Goal: Communication & Community: Answer question/provide support

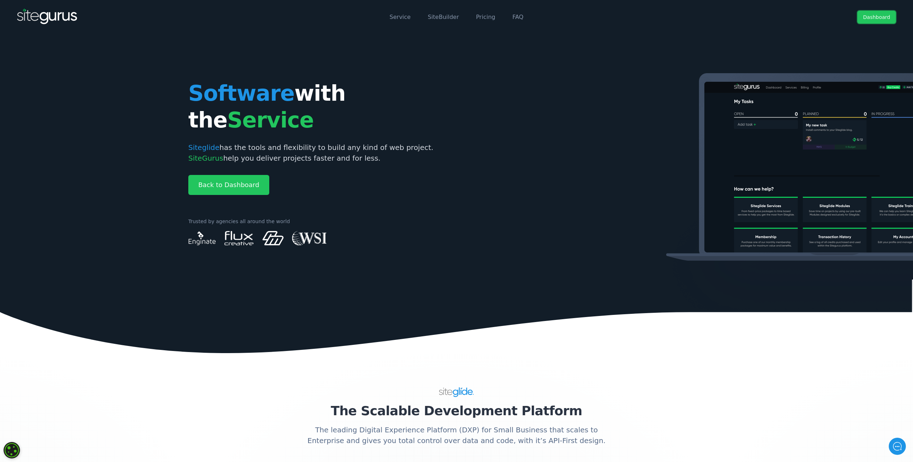
click at [864, 20] on link "Dashboard" at bounding box center [877, 17] width 39 height 13
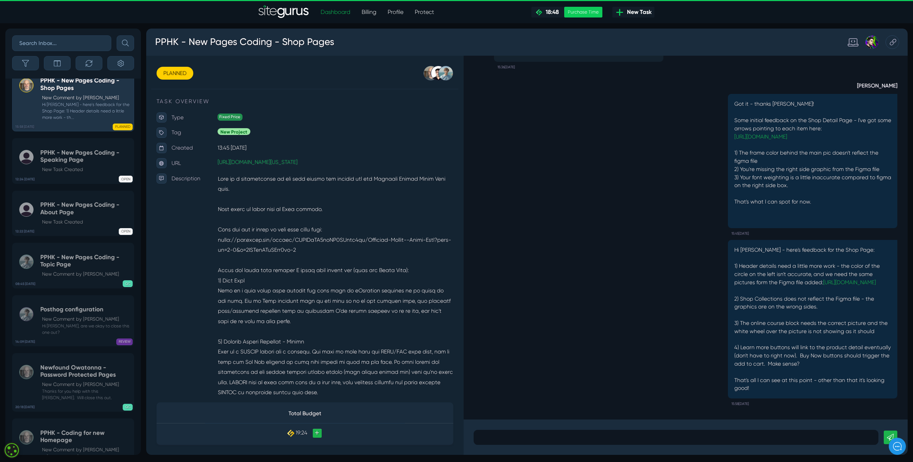
click at [553, 465] on div at bounding box center [704, 459] width 426 height 16
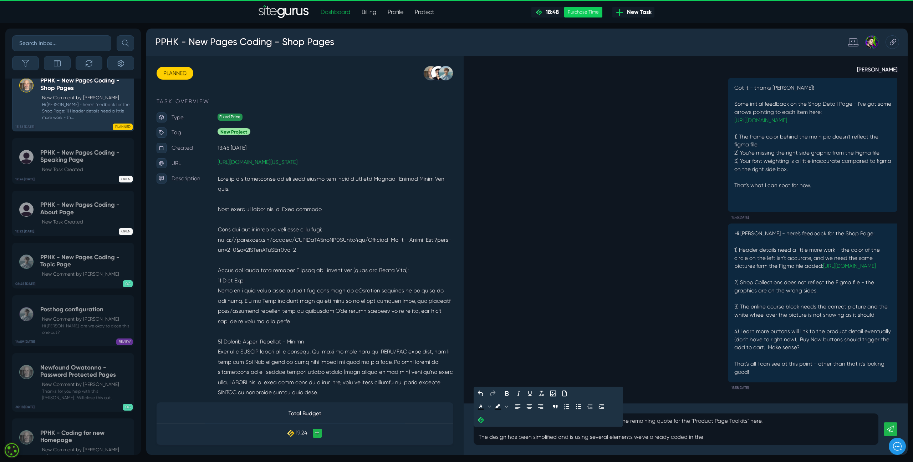
click at [797, 443] on p "[PERSON_NAME] - do you mind having a second look at the remaining quote for the…" at bounding box center [704, 450] width 416 height 26
